Goal: Task Accomplishment & Management: Manage account settings

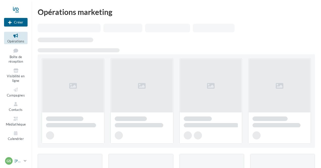
click at [12, 159] on div "GS" at bounding box center [9, 161] width 8 height 8
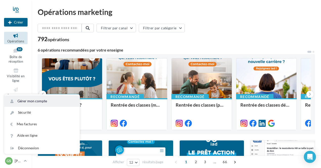
click at [29, 101] on link "Gérer mon compte" at bounding box center [41, 101] width 75 height 11
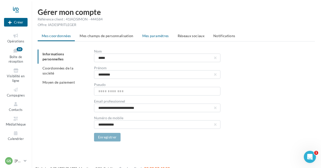
click at [155, 36] on span "Mes paramètres" at bounding box center [155, 36] width 27 height 4
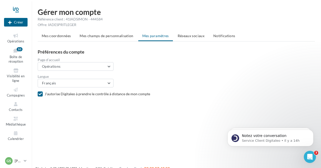
click at [41, 95] on icon at bounding box center [40, 94] width 4 height 4
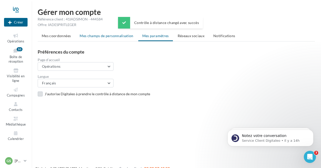
click at [113, 37] on span "Mes champs de personnalisation" at bounding box center [107, 36] width 54 height 4
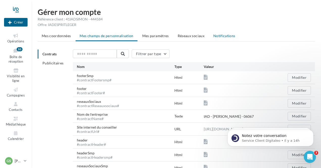
click at [219, 36] on span "Notifications" at bounding box center [224, 36] width 22 height 4
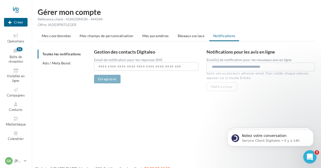
click at [313, 157] on div "Ouvrir le Messenger Intercom" at bounding box center [309, 156] width 17 height 17
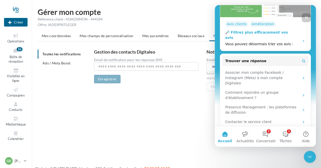
scroll to position [152, 0]
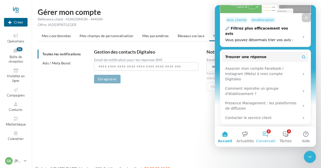
click at [264, 133] on button "2 Conversations" at bounding box center [265, 137] width 20 height 20
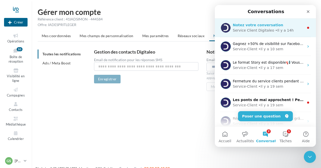
click at [259, 33] on div "Service Client Digitaleo" at bounding box center [253, 30] width 41 height 5
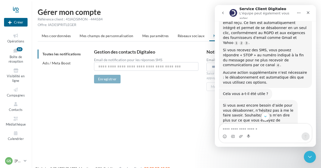
scroll to position [0, 0]
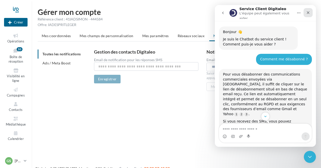
click at [308, 12] on icon "Fermer" at bounding box center [308, 12] width 3 height 3
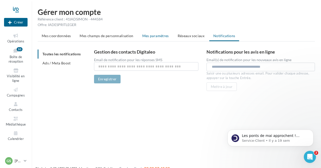
scroll to position [122, 0]
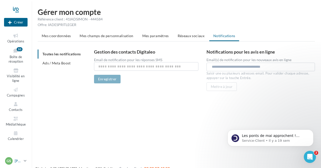
click at [26, 162] on icon at bounding box center [25, 161] width 3 height 4
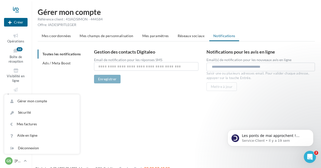
click at [137, 111] on div "Nouvelle campagne Créer Opérations Boîte de réception 10 Visibilité en ligne Ca…" at bounding box center [160, 92] width 321 height 168
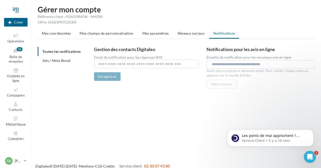
scroll to position [0, 0]
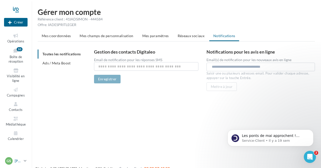
click at [27, 163] on link "GS [PERSON_NAME] [PERSON_NAME][EMAIL_ADDRESS][DOMAIN_NAME]" at bounding box center [16, 161] width 24 height 10
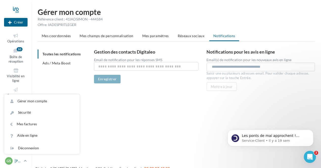
click at [27, 162] on link "GS [PERSON_NAME] [PERSON_NAME][EMAIL_ADDRESS][DOMAIN_NAME]" at bounding box center [16, 161] width 24 height 10
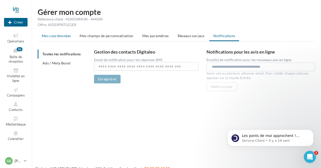
click at [56, 36] on span "Mes coordonnées" at bounding box center [56, 36] width 29 height 4
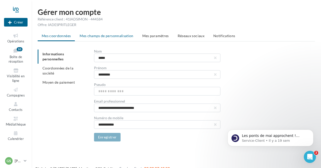
click at [84, 36] on span "Mes champs de personnalisation" at bounding box center [107, 36] width 54 height 4
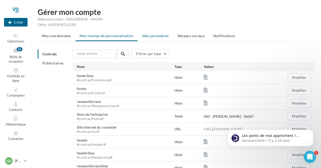
click at [157, 38] on span "Mes paramètres" at bounding box center [155, 36] width 27 height 4
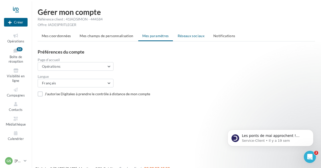
click at [183, 36] on span "Réseaux sociaux" at bounding box center [191, 36] width 27 height 4
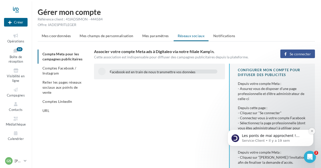
click at [312, 133] on button "Dismiss notification" at bounding box center [312, 131] width 7 height 7
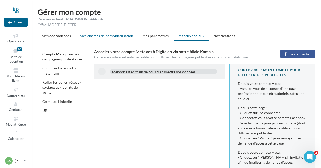
click at [114, 40] on li "Mes champs de personnalisation" at bounding box center [107, 35] width 62 height 9
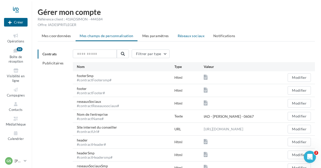
click at [188, 34] on span "Réseaux sociaux" at bounding box center [191, 36] width 27 height 4
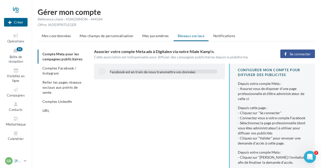
click at [24, 160] on icon at bounding box center [25, 161] width 3 height 4
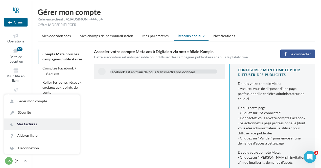
click at [36, 124] on link "Mes factures" at bounding box center [41, 124] width 75 height 11
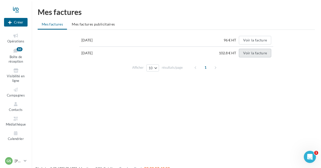
click at [255, 56] on button "Voir la facture" at bounding box center [255, 53] width 32 height 9
click at [252, 51] on button "Voir la facture" at bounding box center [255, 53] width 32 height 9
click at [258, 52] on button "Voir la facture" at bounding box center [255, 53] width 32 height 9
click at [253, 53] on button "Voir la facture" at bounding box center [255, 53] width 32 height 9
click at [255, 39] on button "Voir la facture" at bounding box center [255, 40] width 32 height 9
